Goal: Navigation & Orientation: Find specific page/section

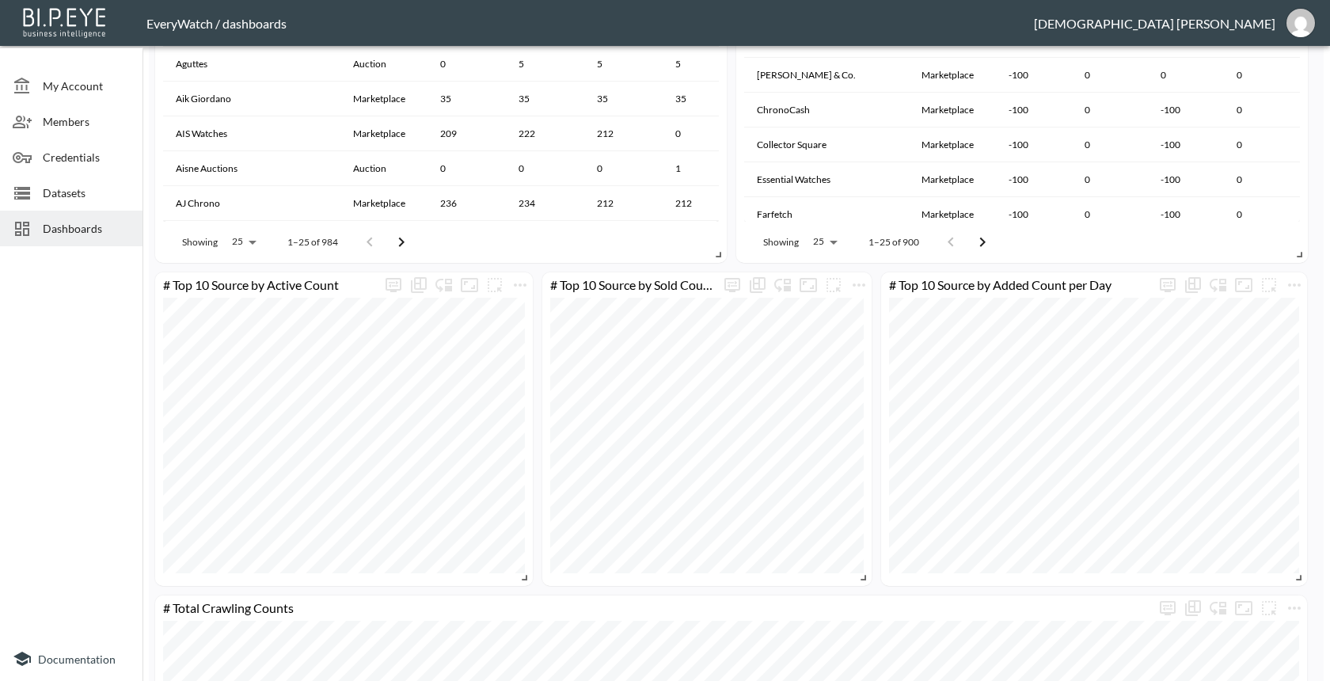
scroll to position [1695, 0]
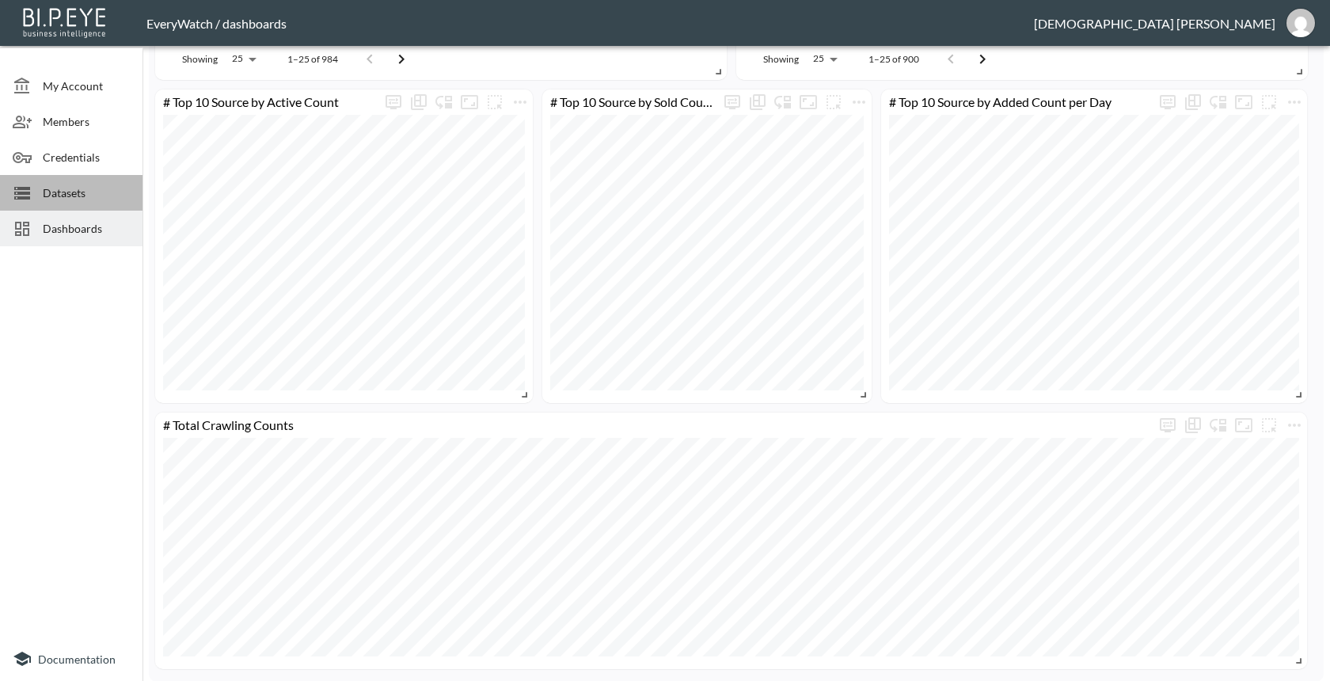
click at [100, 192] on span "Datasets" at bounding box center [86, 192] width 87 height 17
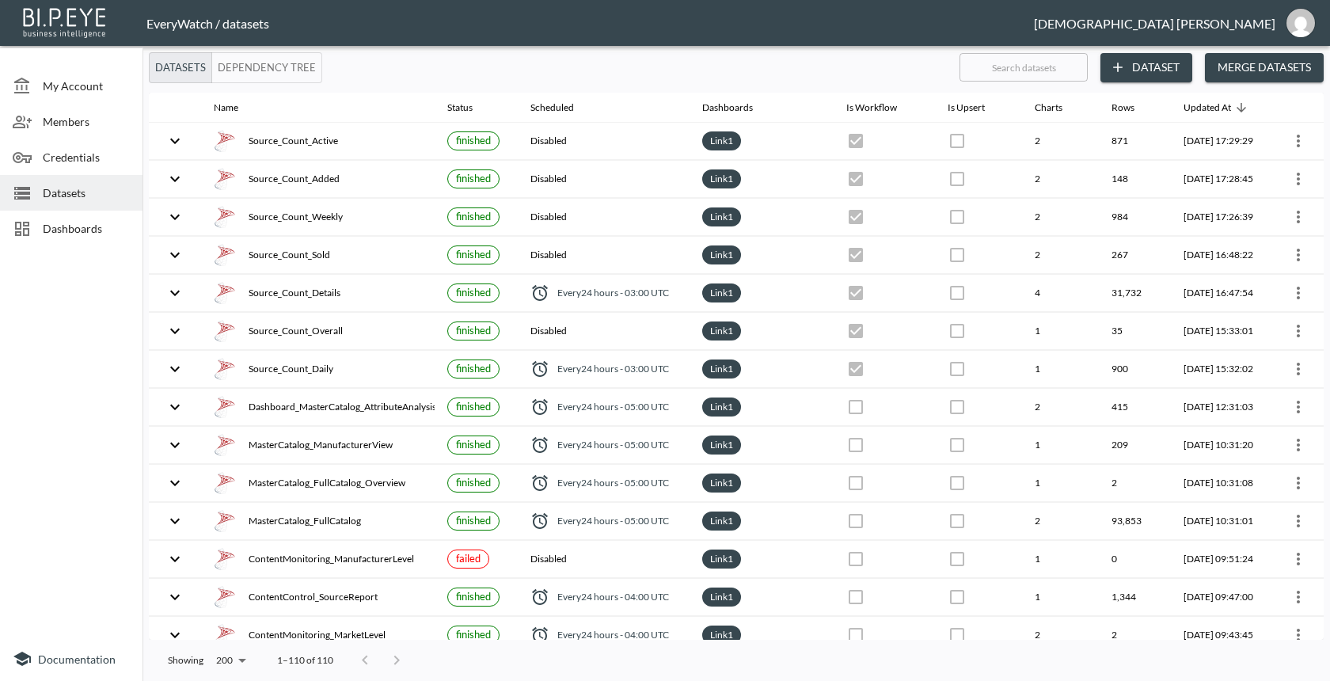
click at [100, 192] on span "Datasets" at bounding box center [86, 192] width 87 height 17
click at [97, 239] on div "Dashboards" at bounding box center [71, 229] width 142 height 36
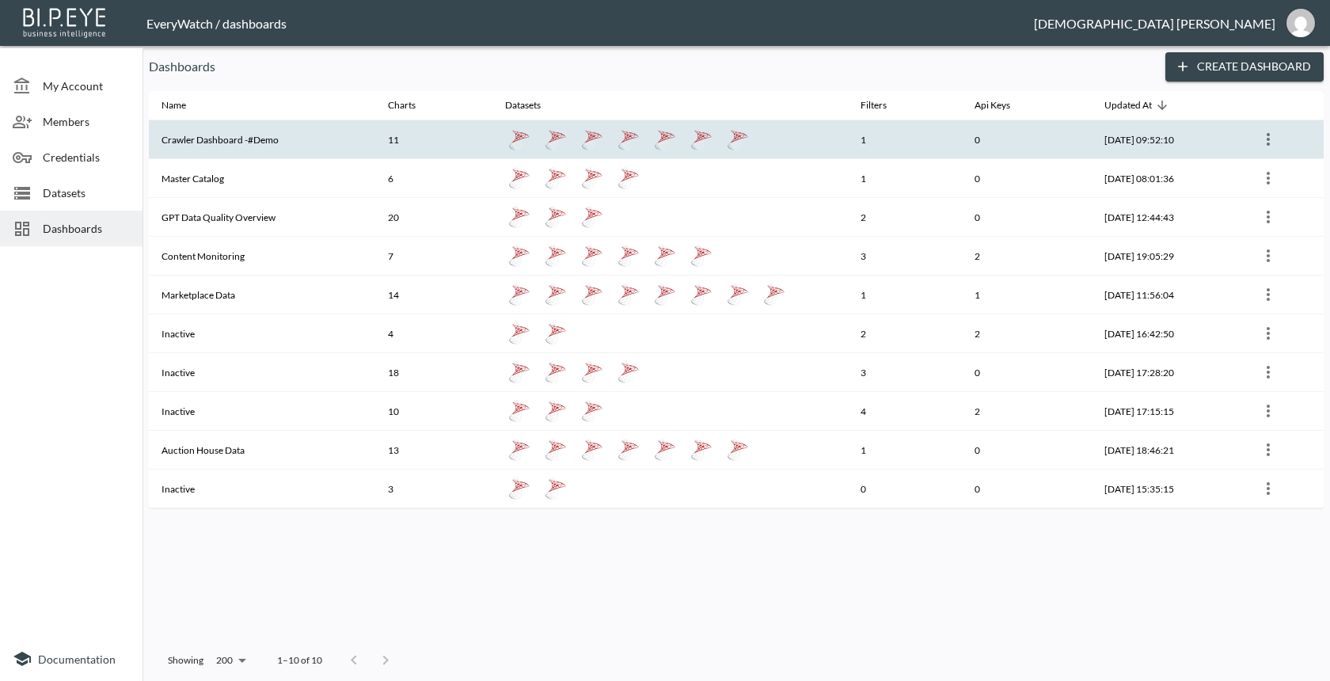
click at [334, 135] on th "Crawler Dashboard -#Demo" at bounding box center [262, 139] width 226 height 39
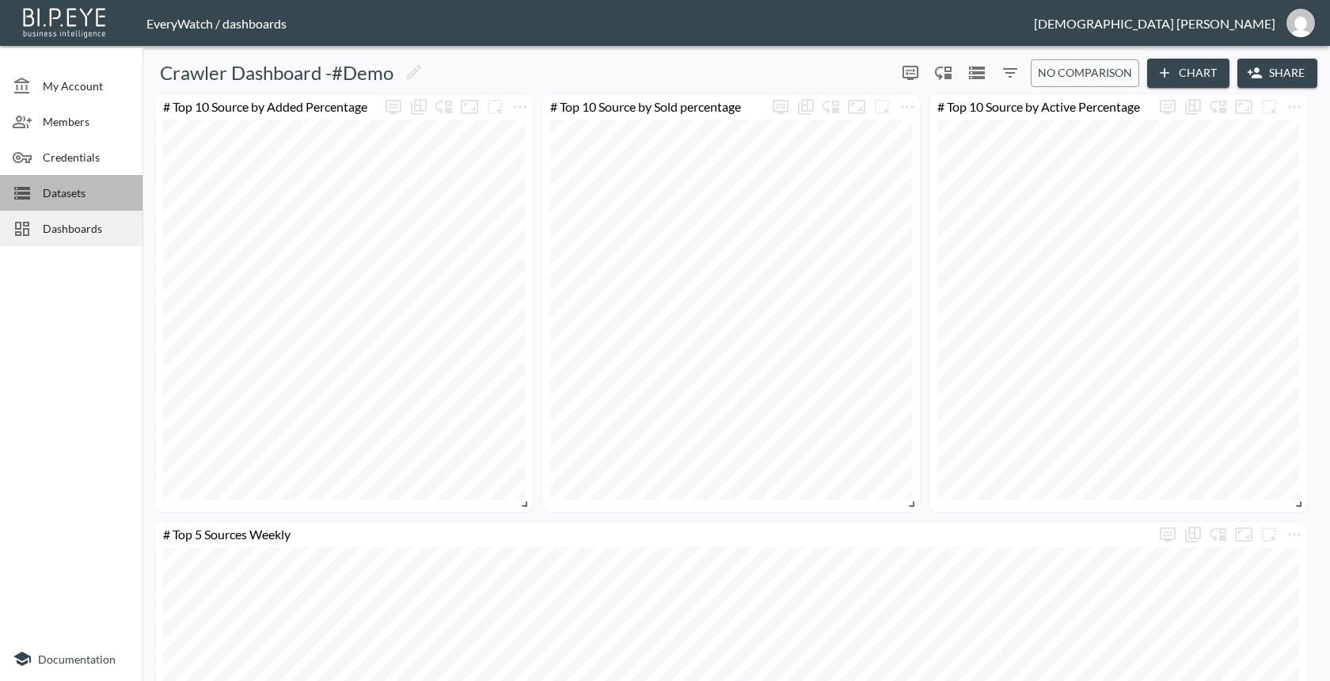
click at [89, 189] on span "Datasets" at bounding box center [86, 192] width 87 height 17
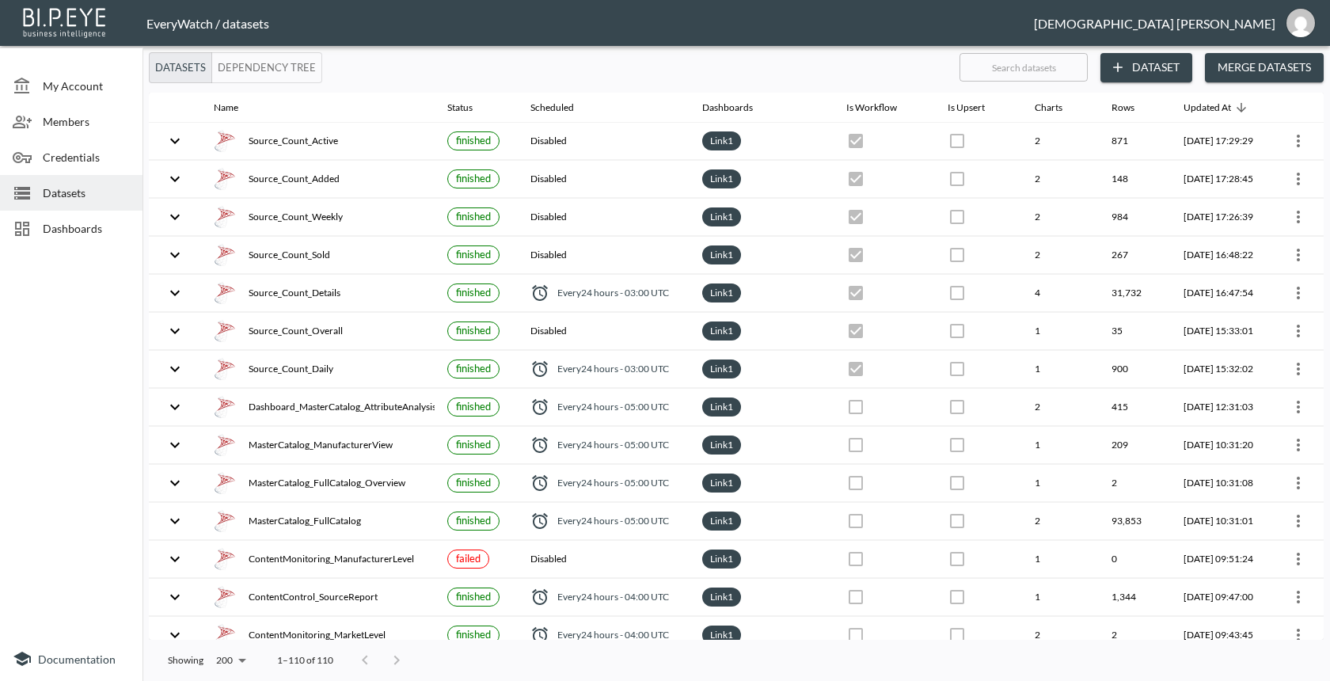
click at [90, 161] on span "Credentials" at bounding box center [86, 157] width 87 height 17
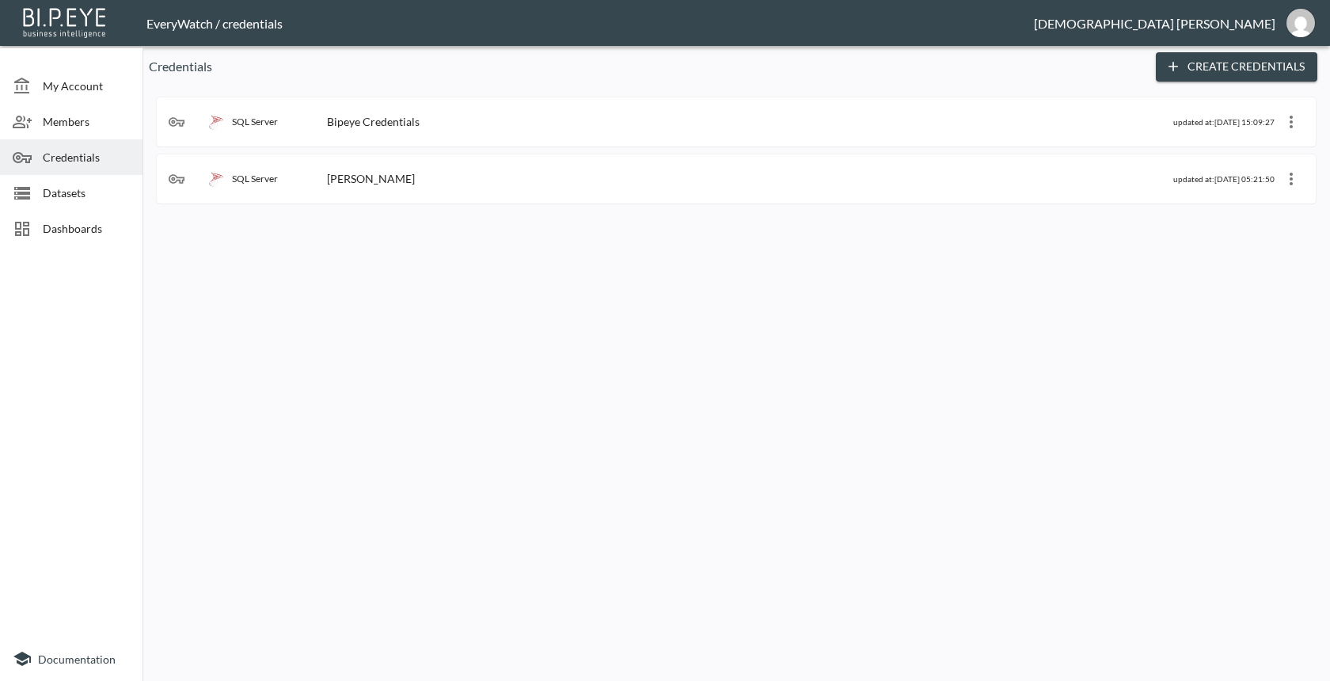
click at [79, 110] on div "Members" at bounding box center [71, 122] width 142 height 36
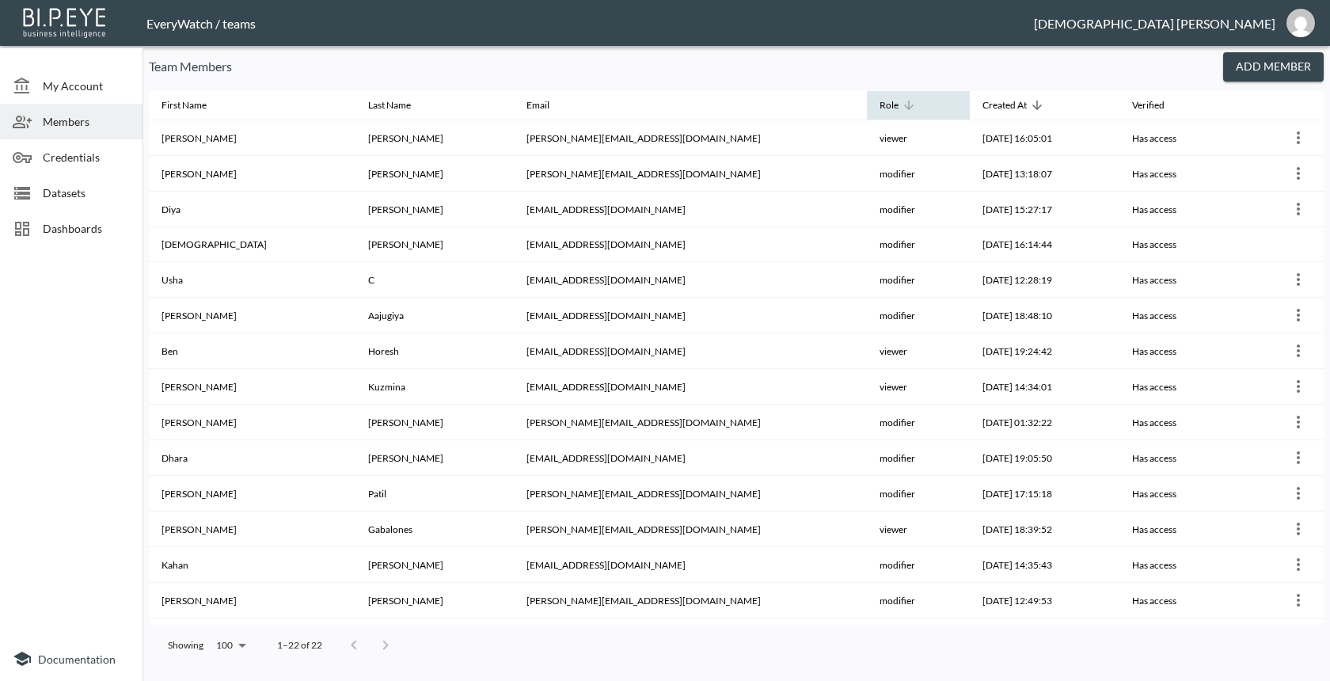
click at [904, 108] on icon at bounding box center [908, 105] width 9 height 9
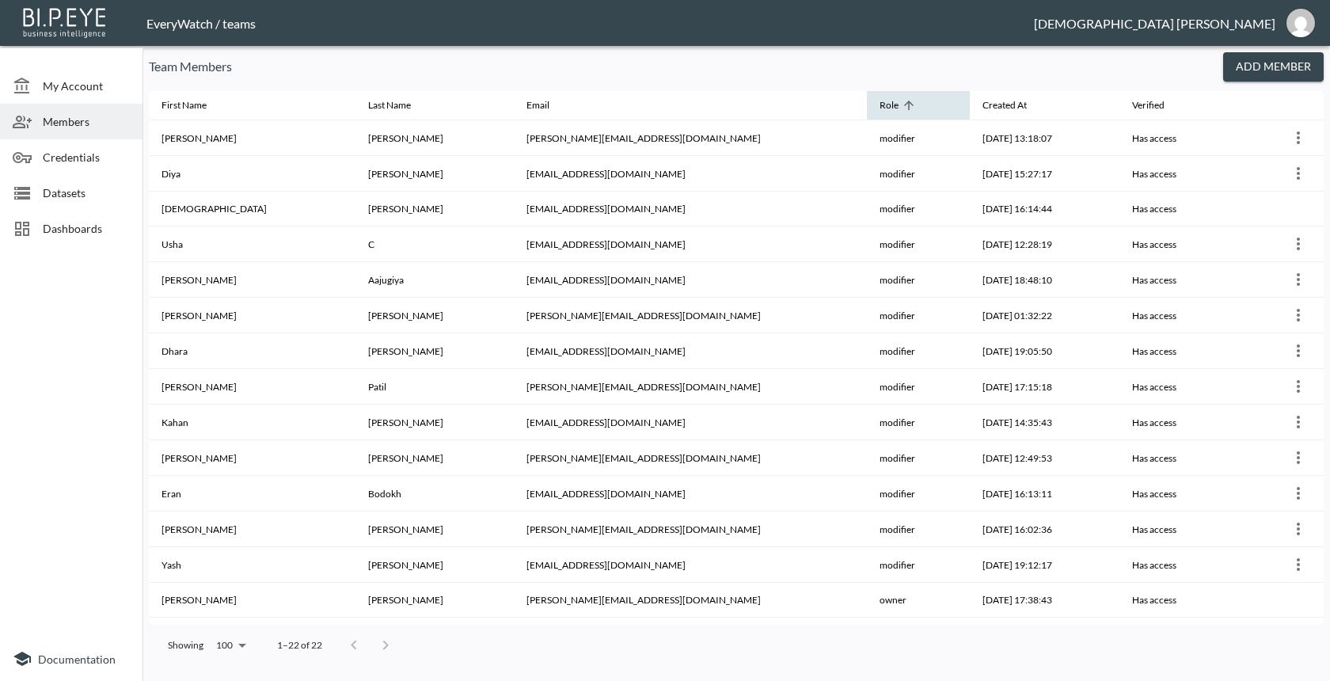
click at [902, 108] on icon at bounding box center [909, 105] width 14 height 14
